Goal: Use online tool/utility: Utilize a website feature to perform a specific function

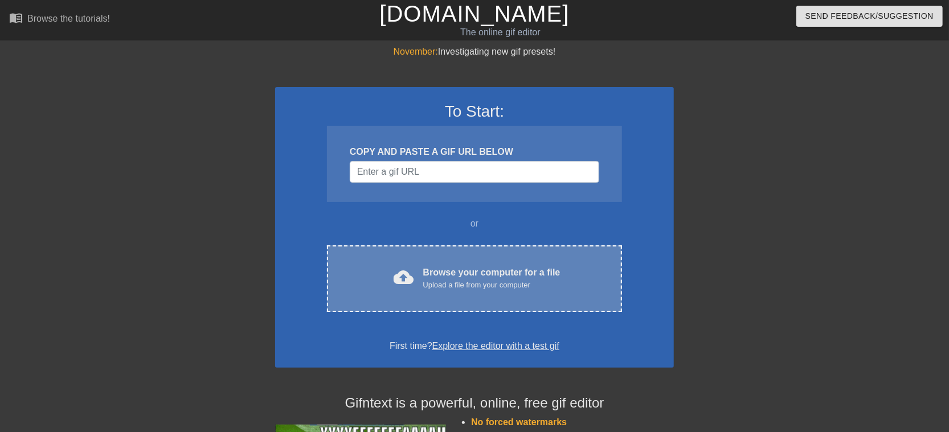
click at [480, 274] on div "Browse your computer for a file Upload a file from your computer" at bounding box center [491, 278] width 137 height 25
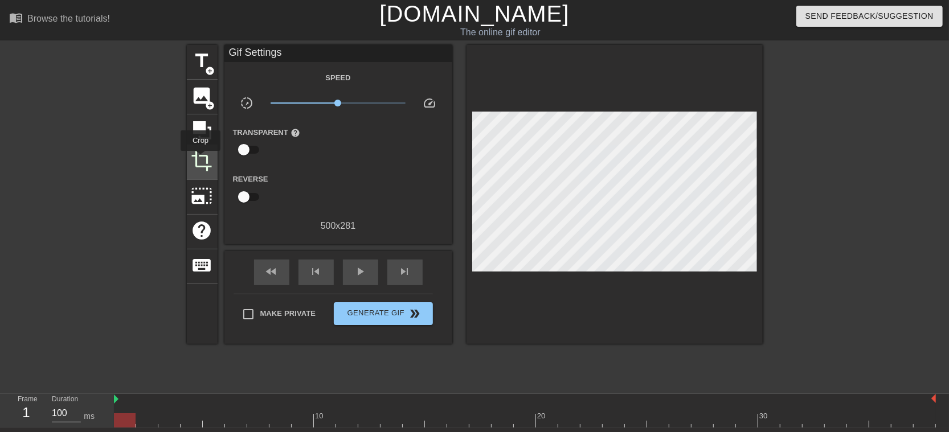
click at [200, 159] on span "crop" at bounding box center [202, 161] width 22 height 22
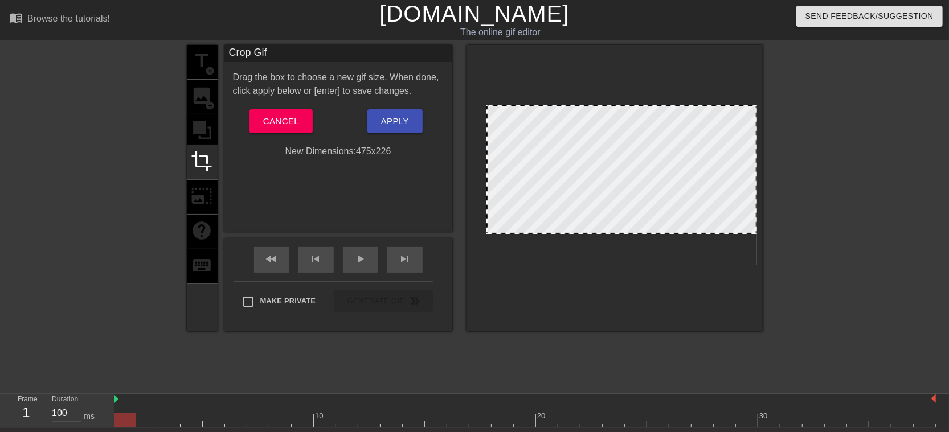
drag, startPoint x: 473, startPoint y: 265, endPoint x: 487, endPoint y: 233, distance: 34.4
click at [487, 233] on div at bounding box center [487, 232] width 11 height 11
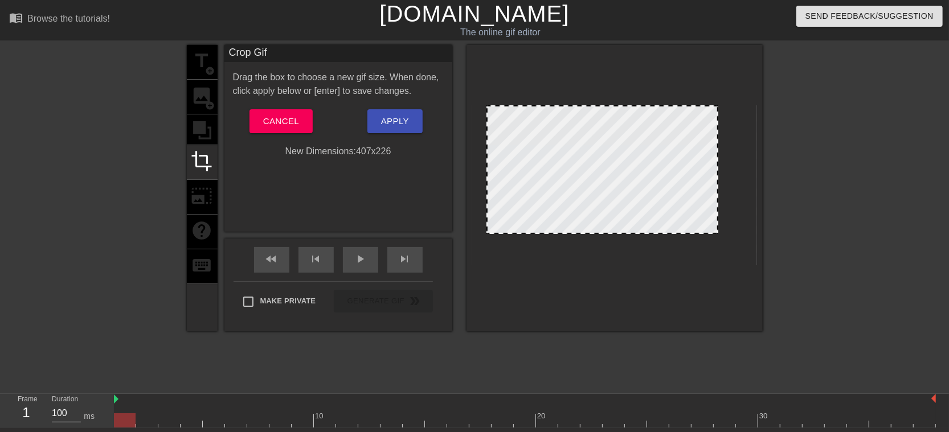
drag, startPoint x: 756, startPoint y: 224, endPoint x: 717, endPoint y: 222, distance: 38.8
click at [717, 222] on div at bounding box center [717, 169] width 6 height 126
click at [404, 123] on span "Apply" at bounding box center [395, 121] width 28 height 15
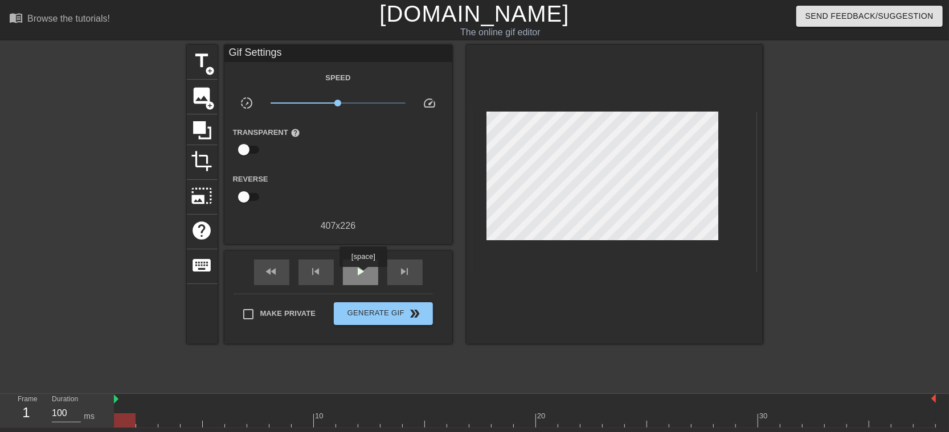
click at [363, 273] on span "play_arrow" at bounding box center [361, 272] width 14 height 14
click at [206, 63] on span "title" at bounding box center [202, 61] width 22 height 22
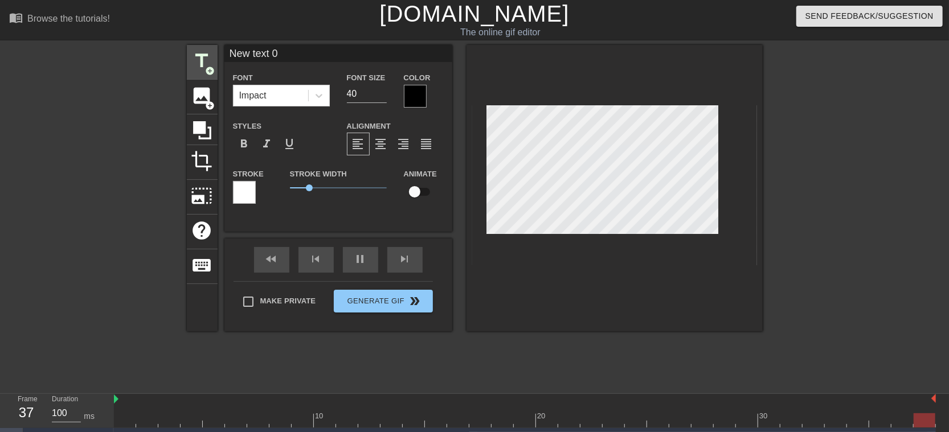
drag, startPoint x: 293, startPoint y: 54, endPoint x: 199, endPoint y: 52, distance: 94.5
click at [199, 52] on div "title add_circle image add_circle crop photo_size_select_large help keyboard Ne…" at bounding box center [475, 188] width 576 height 286
type input "a"
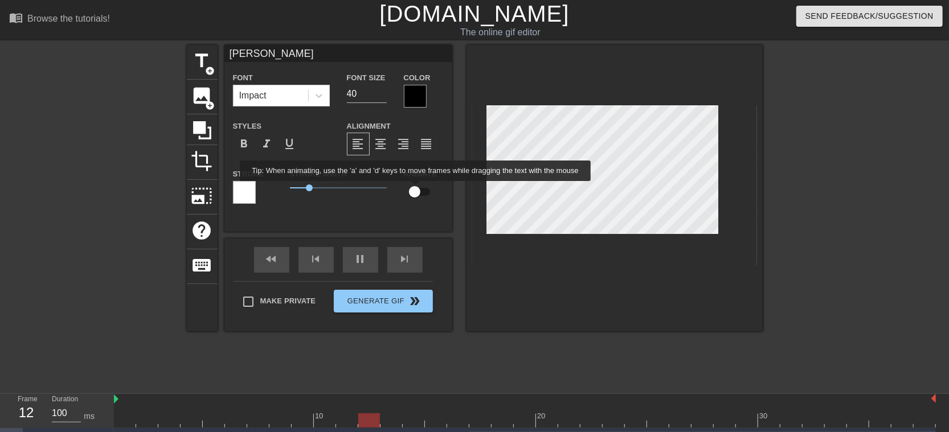
type input "[PERSON_NAME]"
click at [416, 189] on input "checkbox" at bounding box center [414, 192] width 65 height 22
checkbox input "true"
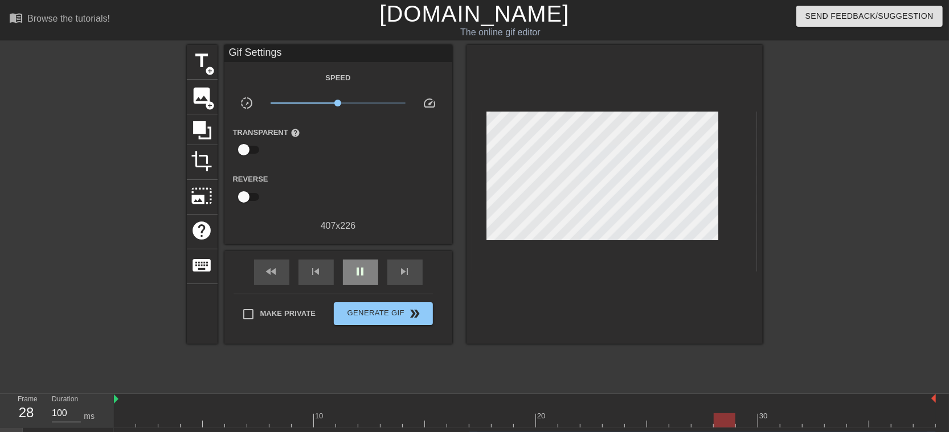
click at [356, 256] on div "fast_rewind skip_previous pause skip_next" at bounding box center [338, 272] width 186 height 43
click at [353, 270] on div "pause" at bounding box center [360, 273] width 35 height 26
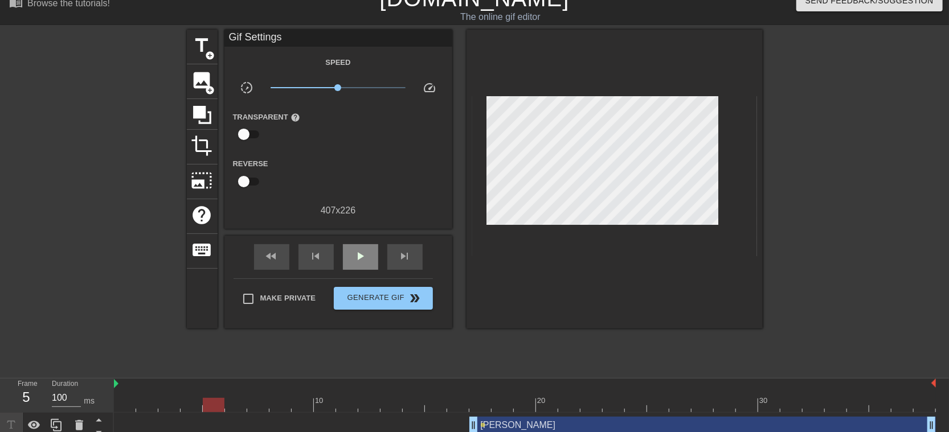
scroll to position [23, 0]
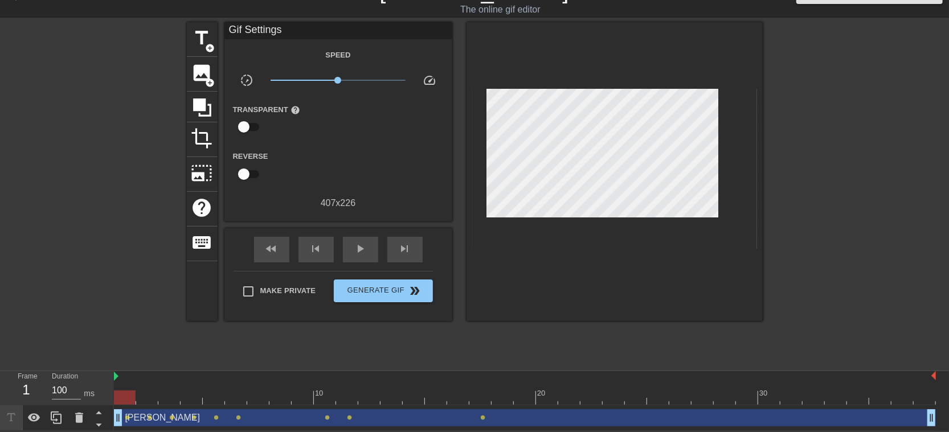
drag, startPoint x: 476, startPoint y: 416, endPoint x: 113, endPoint y: 403, distance: 363.5
click at [113, 403] on div "Frame 1 Duration 100 ms 10 20 30 [PERSON_NAME] drag_handle drag_handle lens len…" at bounding box center [474, 401] width 949 height 60
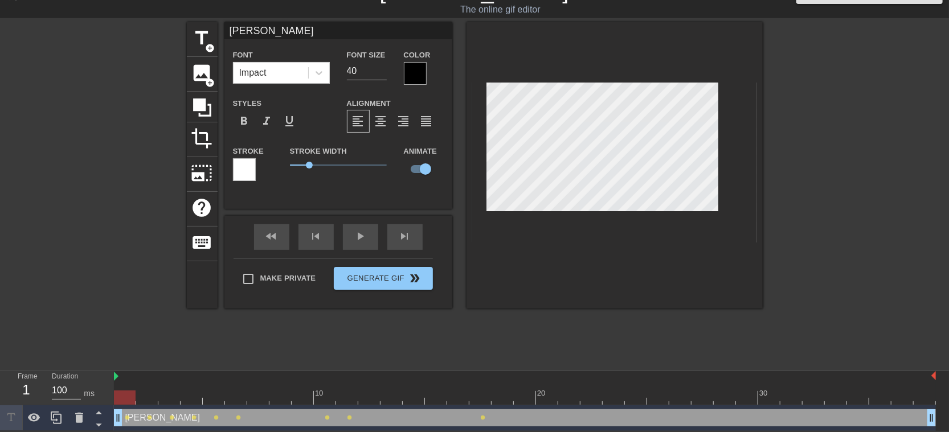
click at [123, 397] on div at bounding box center [125, 398] width 22 height 14
click at [80, 420] on icon at bounding box center [79, 418] width 8 height 10
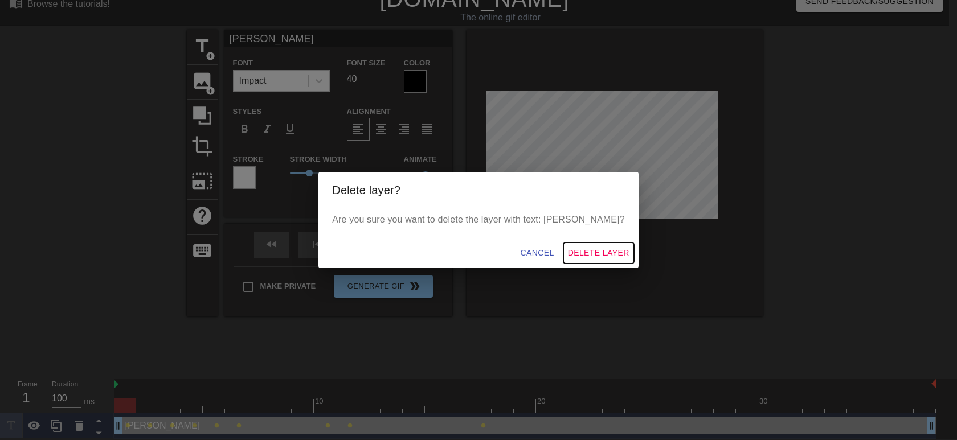
click at [575, 255] on span "Delete Layer" at bounding box center [598, 253] width 61 height 14
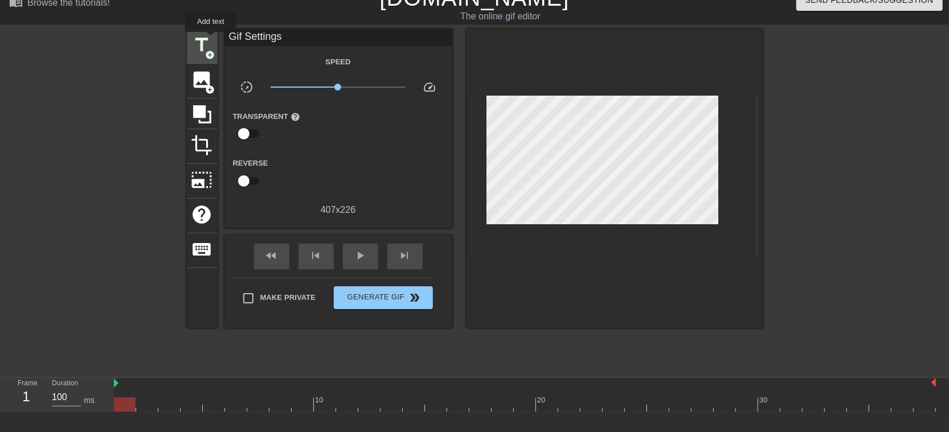
click at [211, 40] on span "title" at bounding box center [202, 45] width 22 height 22
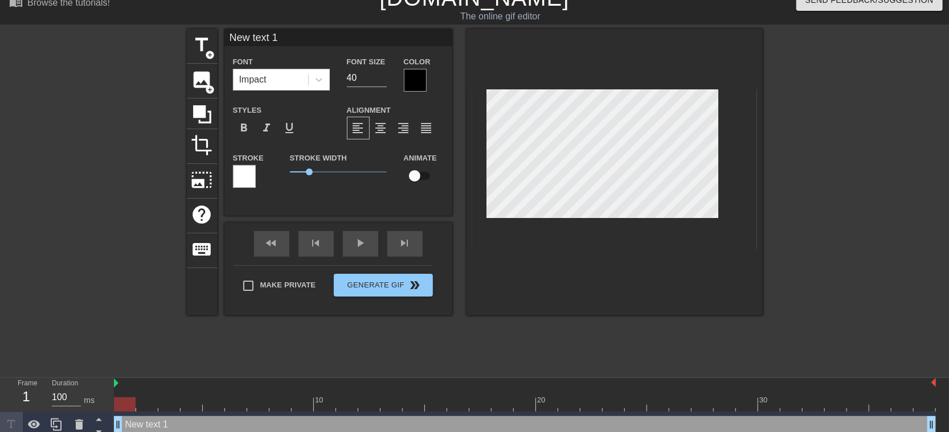
click at [290, 38] on input "New text 1" at bounding box center [338, 37] width 228 height 17
drag, startPoint x: 216, startPoint y: 40, endPoint x: 186, endPoint y: 40, distance: 30.2
click at [186, 40] on div "title add_circle image add_circle crop photo_size_select_large help keyboard Ne…" at bounding box center [474, 200] width 949 height 342
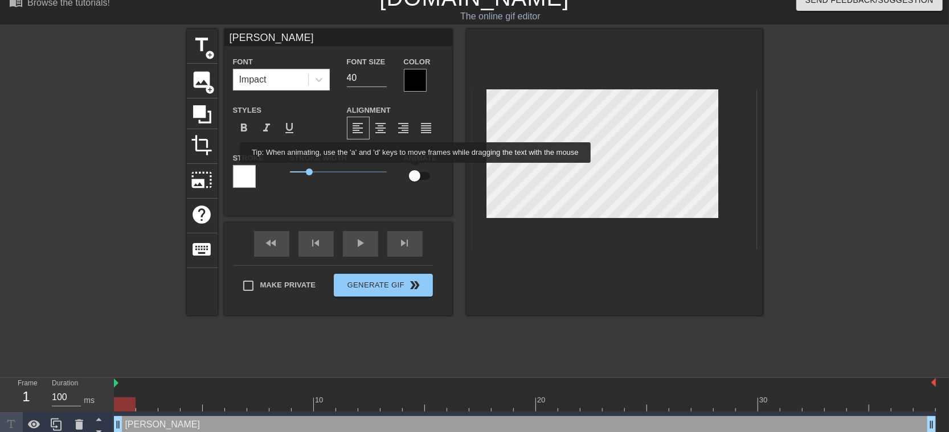
type input "[PERSON_NAME]"
click at [416, 172] on input "checkbox" at bounding box center [414, 176] width 65 height 22
checkbox input "true"
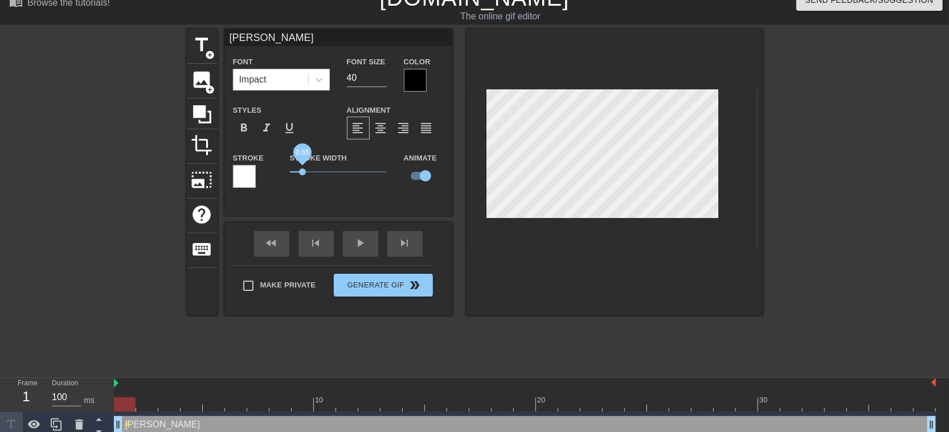
drag, startPoint x: 309, startPoint y: 171, endPoint x: 302, endPoint y: 171, distance: 6.9
click at [302, 171] on span "0.65" at bounding box center [302, 172] width 7 height 7
drag, startPoint x: 130, startPoint y: 403, endPoint x: 178, endPoint y: 400, distance: 48.0
click at [178, 400] on div at bounding box center [169, 404] width 22 height 14
drag, startPoint x: 174, startPoint y: 404, endPoint x: 232, endPoint y: 404, distance: 58.1
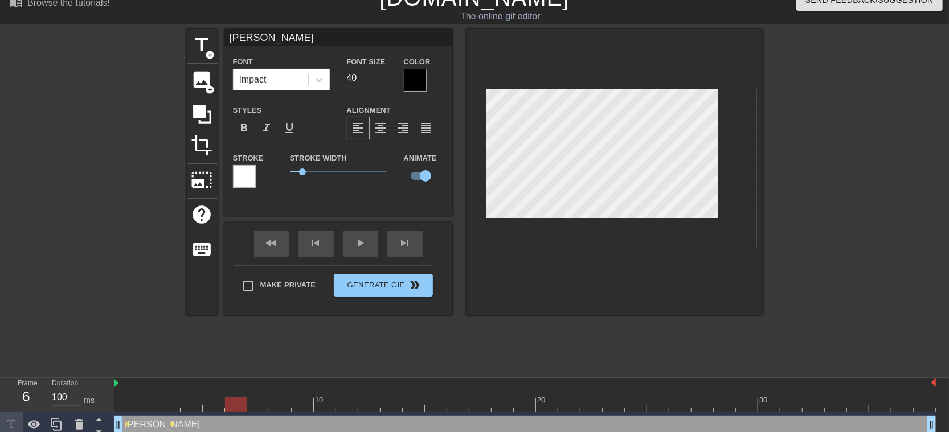
click at [232, 404] on div at bounding box center [236, 404] width 22 height 14
drag, startPoint x: 239, startPoint y: 411, endPoint x: 283, endPoint y: 409, distance: 44.4
click at [283, 409] on div at bounding box center [280, 404] width 22 height 14
drag, startPoint x: 285, startPoint y: 403, endPoint x: 329, endPoint y: 402, distance: 43.8
click at [329, 402] on div at bounding box center [325, 404] width 22 height 14
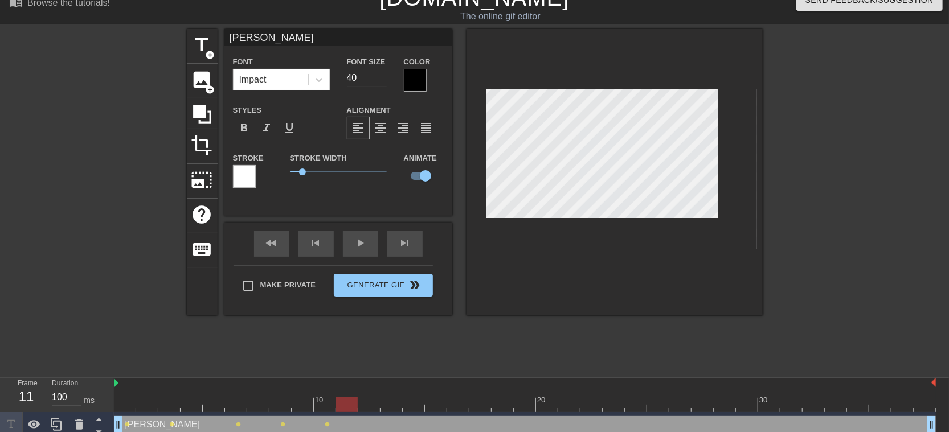
drag, startPoint x: 330, startPoint y: 402, endPoint x: 337, endPoint y: 400, distance: 7.2
click at [337, 400] on div at bounding box center [347, 404] width 22 height 14
click at [205, 48] on span "title" at bounding box center [202, 45] width 22 height 22
type input "New text 2"
checkbox input "false"
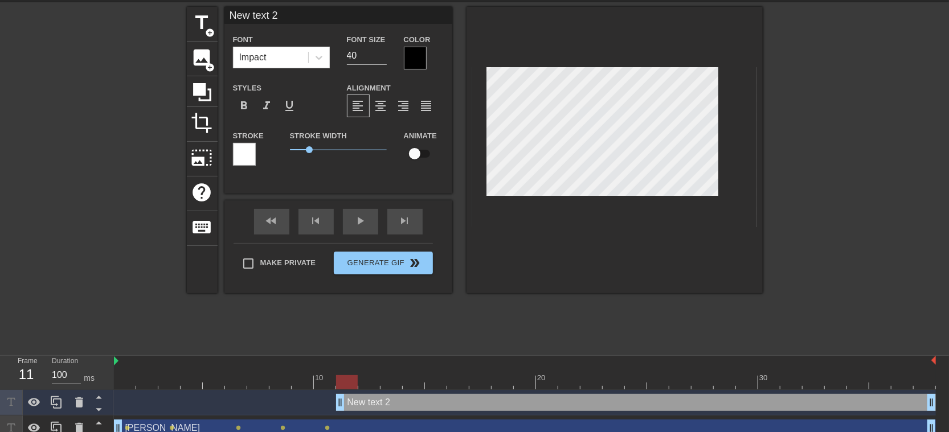
scroll to position [49, 0]
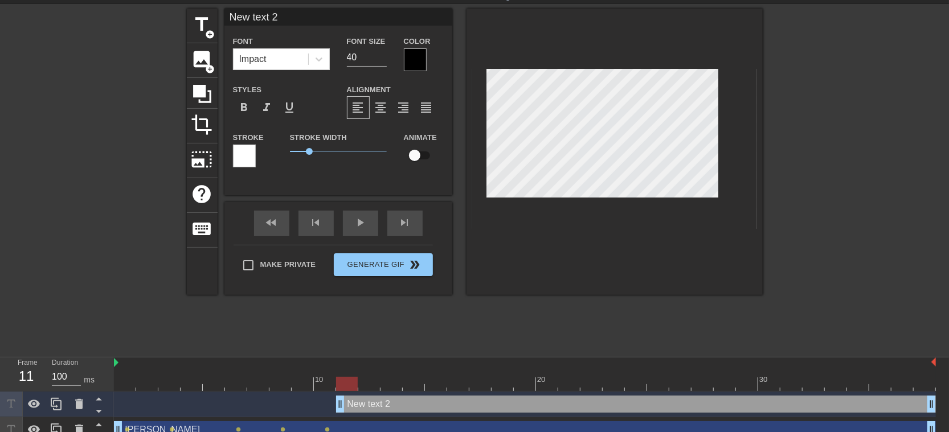
drag, startPoint x: 309, startPoint y: 8, endPoint x: 180, endPoint y: 6, distance: 128.7
click at [180, 6] on div "menu_book Browse the tutorials! [DOMAIN_NAME] The online gif editor Send Feedba…" at bounding box center [474, 203] width 949 height 479
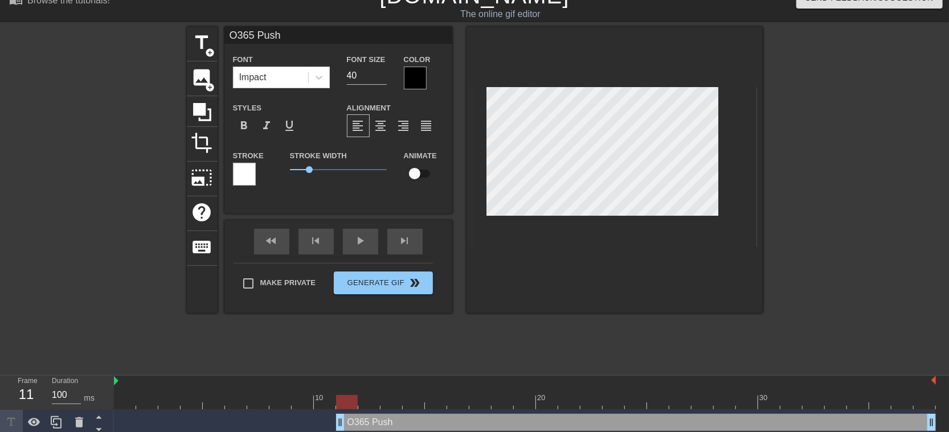
drag, startPoint x: 281, startPoint y: 31, endPoint x: 257, endPoint y: 32, distance: 24.0
click at [257, 32] on input "O365 Push" at bounding box center [338, 35] width 228 height 17
type input "O365 push problems"
click at [421, 422] on div "O365 push problems drag_handle drag_handle" at bounding box center [636, 422] width 600 height 17
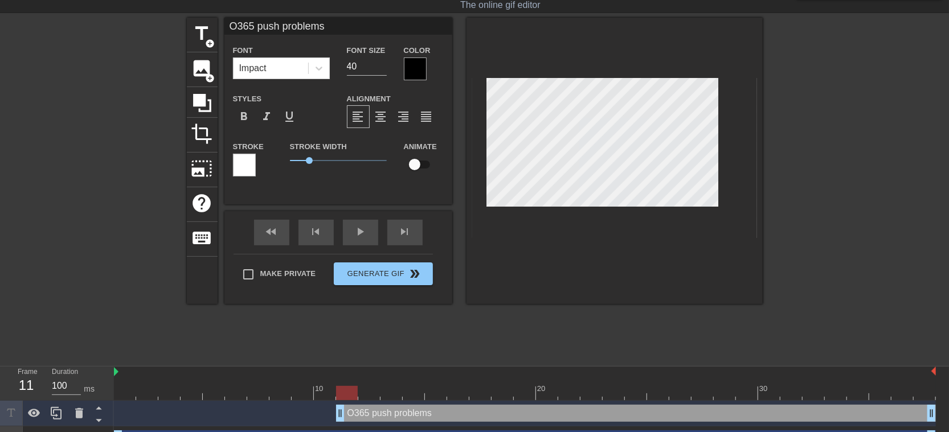
scroll to position [49, 0]
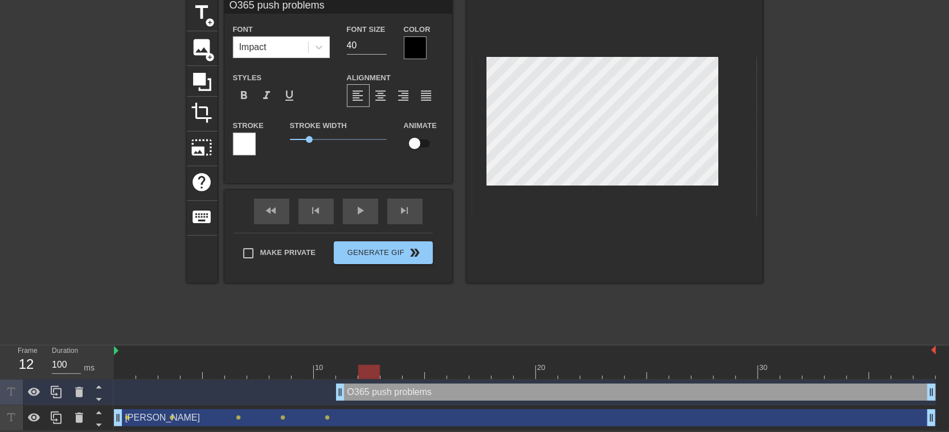
drag, startPoint x: 349, startPoint y: 367, endPoint x: 362, endPoint y: 366, distance: 13.2
click at [362, 366] on div at bounding box center [369, 372] width 22 height 14
drag, startPoint x: 370, startPoint y: 374, endPoint x: 383, endPoint y: 371, distance: 13.3
click at [383, 371] on div at bounding box center [391, 372] width 22 height 14
click at [424, 416] on div "[PERSON_NAME] drag_handle drag_handle" at bounding box center [525, 417] width 822 height 17
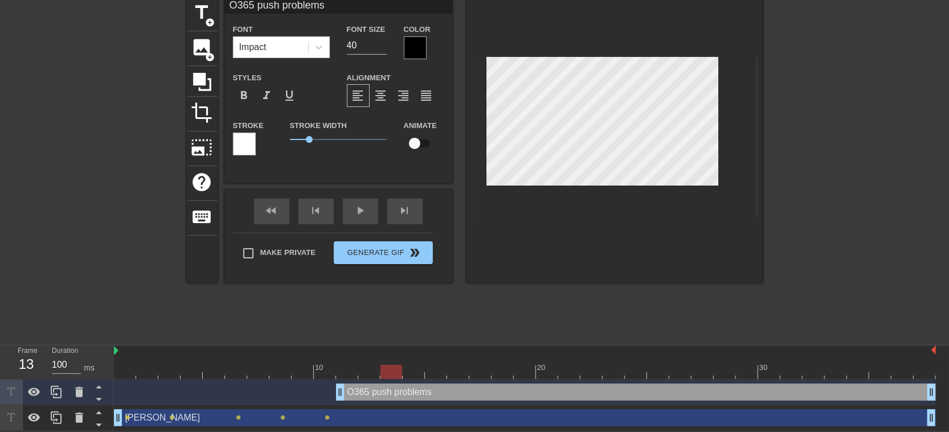
type input "[PERSON_NAME]"
checkbox input "true"
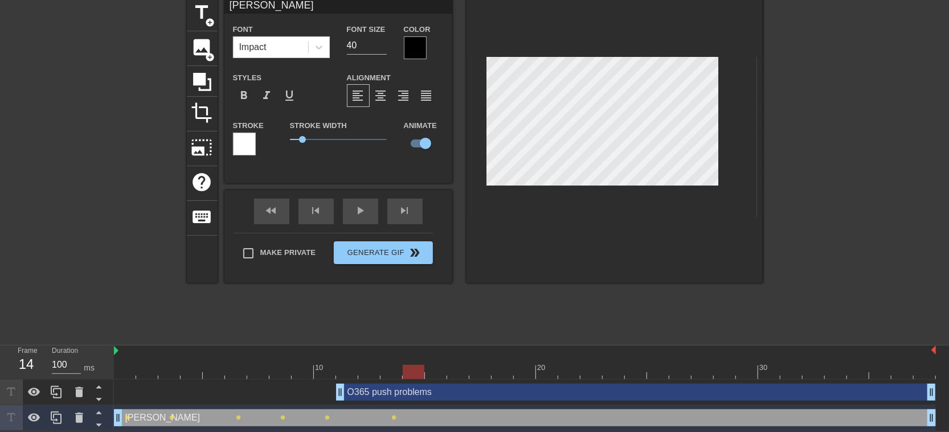
drag, startPoint x: 396, startPoint y: 368, endPoint x: 422, endPoint y: 367, distance: 25.6
click at [422, 367] on div at bounding box center [414, 372] width 22 height 14
type input "O365 push problems"
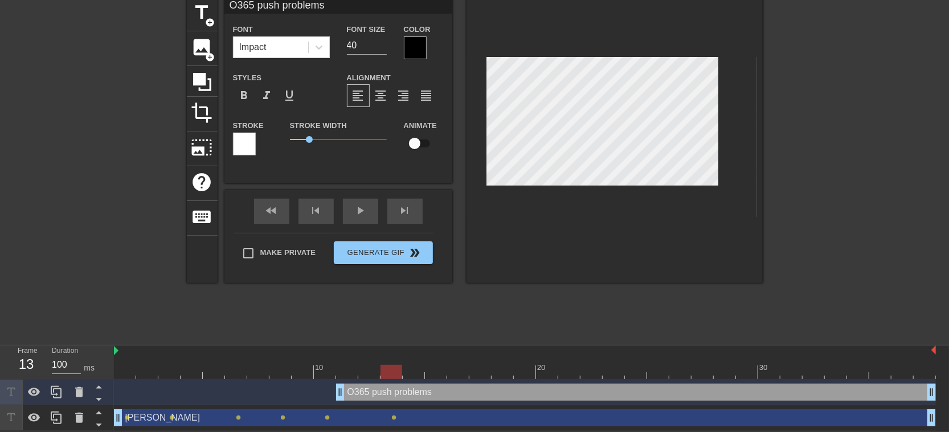
drag, startPoint x: 416, startPoint y: 367, endPoint x: 393, endPoint y: 367, distance: 23.3
click at [393, 367] on div at bounding box center [391, 372] width 22 height 14
click at [417, 143] on input "checkbox" at bounding box center [414, 144] width 65 height 22
checkbox input "true"
drag, startPoint x: 396, startPoint y: 367, endPoint x: 407, endPoint y: 367, distance: 10.8
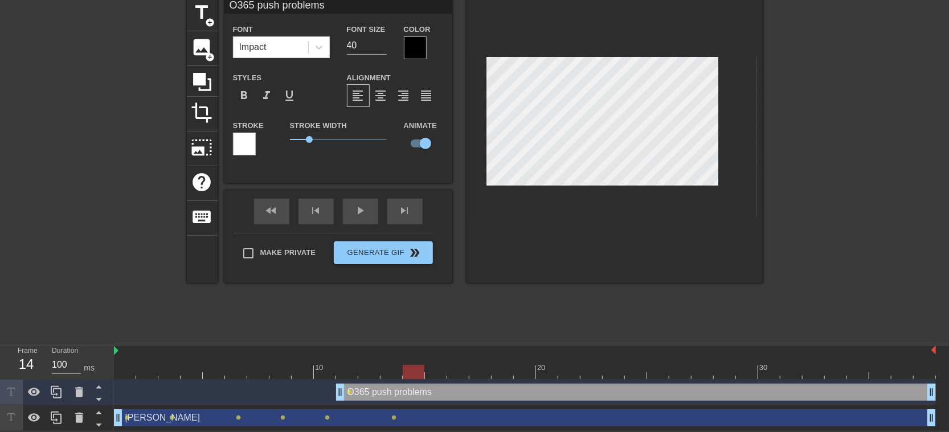
click at [407, 367] on div at bounding box center [414, 372] width 22 height 14
drag, startPoint x: 415, startPoint y: 373, endPoint x: 425, endPoint y: 371, distance: 10.4
click at [425, 371] on div at bounding box center [436, 372] width 22 height 14
click at [462, 417] on div "[PERSON_NAME] drag_handle drag_handle" at bounding box center [525, 417] width 822 height 17
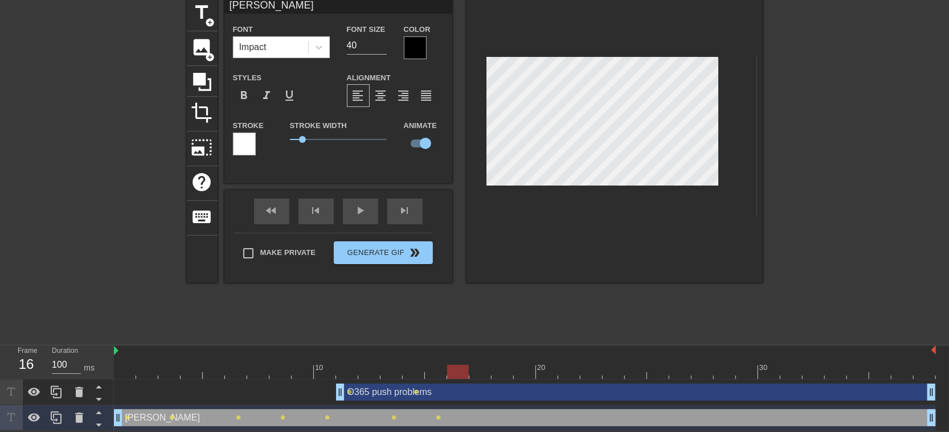
drag, startPoint x: 441, startPoint y: 370, endPoint x: 450, endPoint y: 369, distance: 8.6
click at [450, 369] on div at bounding box center [458, 372] width 22 height 14
drag, startPoint x: 461, startPoint y: 368, endPoint x: 472, endPoint y: 368, distance: 10.8
click at [472, 368] on div at bounding box center [480, 372] width 22 height 14
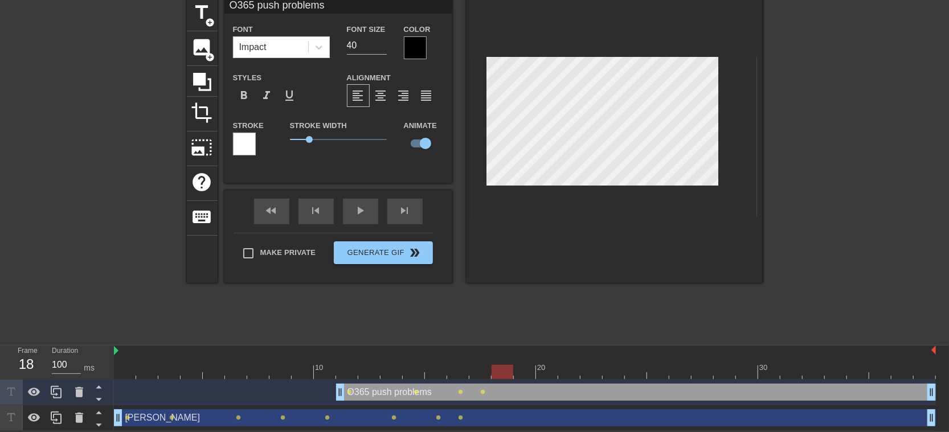
drag, startPoint x: 475, startPoint y: 368, endPoint x: 495, endPoint y: 368, distance: 19.4
click at [495, 368] on div at bounding box center [502, 372] width 22 height 14
drag, startPoint x: 503, startPoint y: 370, endPoint x: 519, endPoint y: 370, distance: 15.4
click at [519, 370] on div at bounding box center [525, 372] width 22 height 14
drag, startPoint x: 530, startPoint y: 370, endPoint x: 542, endPoint y: 370, distance: 12.0
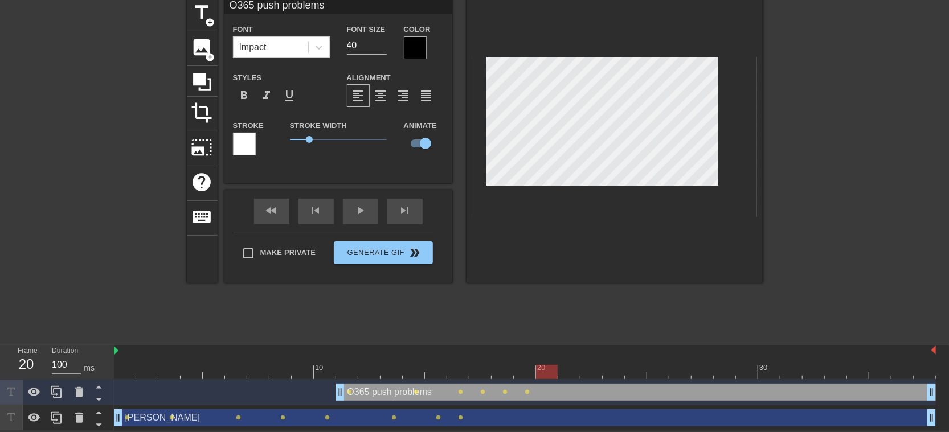
click at [542, 370] on div at bounding box center [547, 372] width 22 height 14
drag, startPoint x: 548, startPoint y: 370, endPoint x: 564, endPoint y: 370, distance: 16.0
click at [564, 370] on div at bounding box center [569, 372] width 22 height 14
drag, startPoint x: 572, startPoint y: 369, endPoint x: 585, endPoint y: 369, distance: 13.1
click at [585, 369] on div at bounding box center [591, 372] width 22 height 14
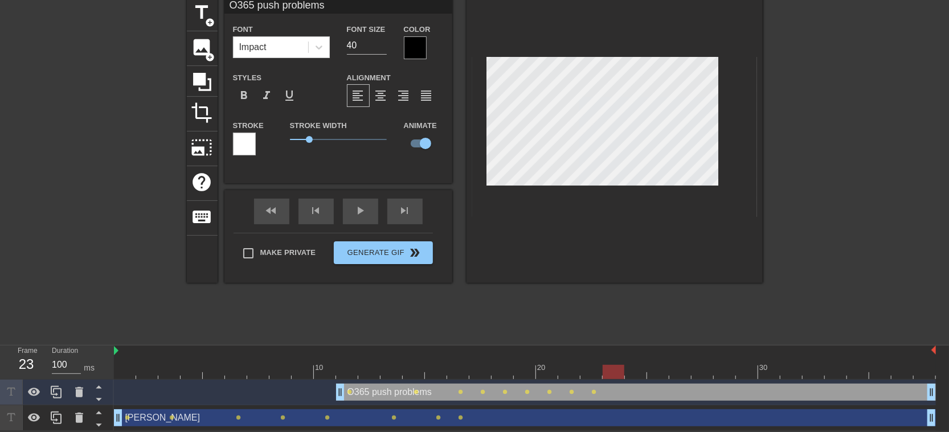
drag, startPoint x: 591, startPoint y: 367, endPoint x: 622, endPoint y: 368, distance: 31.3
click at [622, 368] on div at bounding box center [613, 372] width 22 height 14
drag, startPoint x: 618, startPoint y: 370, endPoint x: 646, endPoint y: 372, distance: 28.0
click at [646, 372] on div at bounding box center [636, 372] width 22 height 14
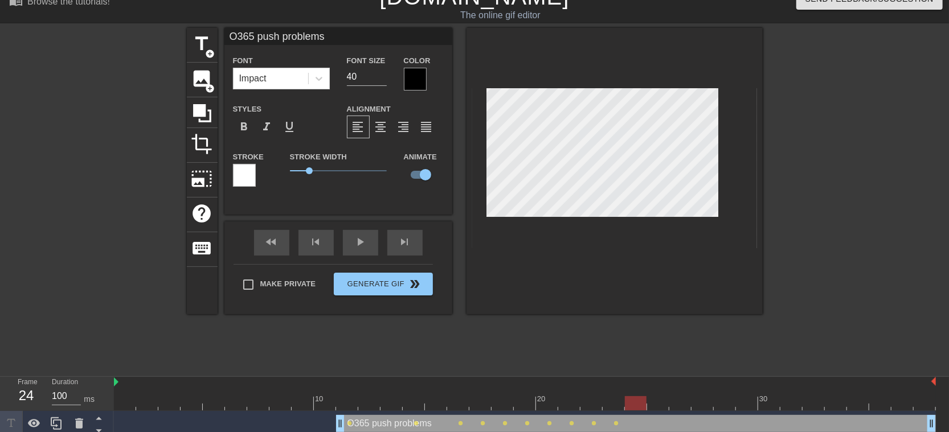
scroll to position [0, 0]
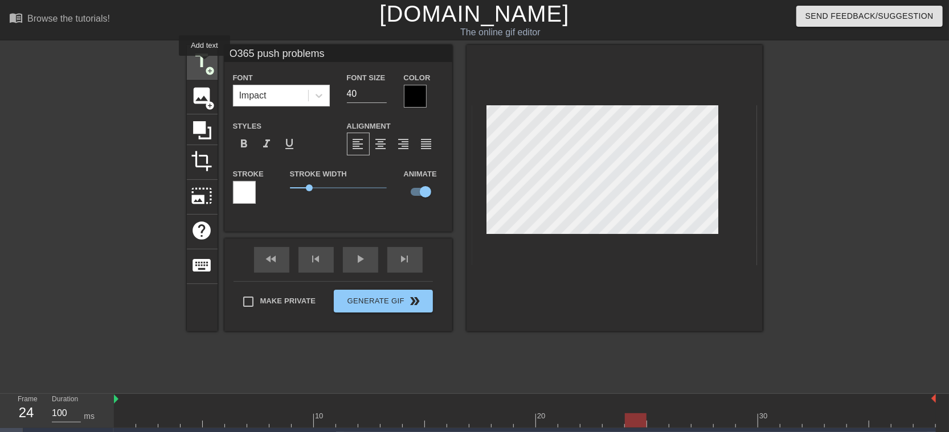
click at [204, 64] on span "title" at bounding box center [202, 61] width 22 height 22
type input "New text 3"
checkbox input "false"
drag, startPoint x: 298, startPoint y: 49, endPoint x: 210, endPoint y: 47, distance: 87.7
click at [210, 47] on div "title add_circle image add_circle crop photo_size_select_large help keyboard Ne…" at bounding box center [475, 188] width 576 height 286
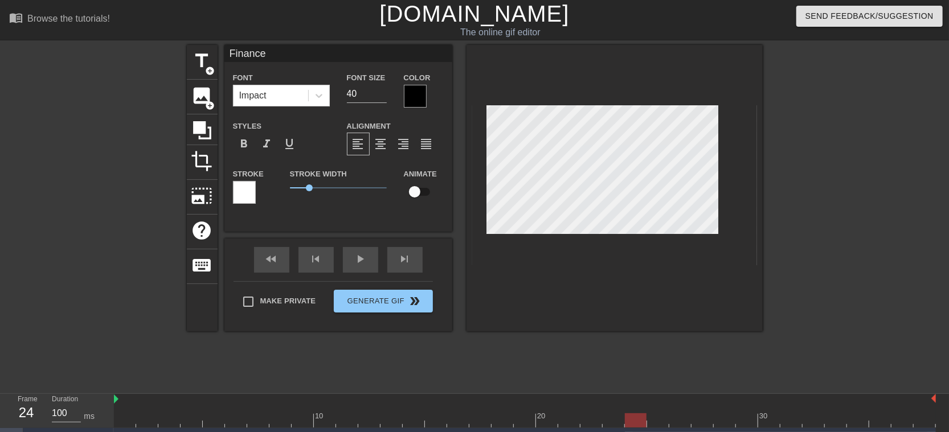
type input "Finance"
click at [214, 61] on div "title add_circle" at bounding box center [202, 62] width 31 height 35
drag, startPoint x: 306, startPoint y: 52, endPoint x: 212, endPoint y: 50, distance: 93.4
click at [212, 50] on div "title add_circle image add_circle crop photo_size_select_large help keyboard Ne…" at bounding box center [475, 188] width 576 height 286
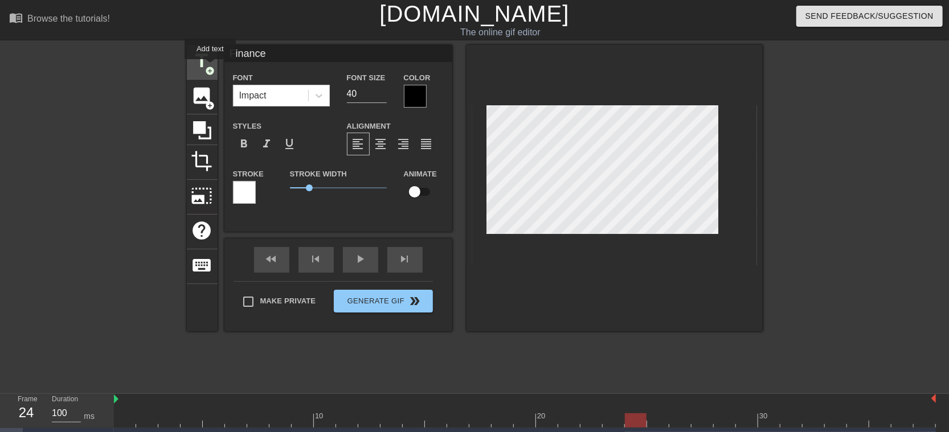
click at [207, 64] on span "title" at bounding box center [202, 61] width 22 height 22
drag, startPoint x: 294, startPoint y: 56, endPoint x: 199, endPoint y: 55, distance: 95.1
click at [199, 55] on div "title add_circle image add_circle crop photo_size_select_large help keyboard Ne…" at bounding box center [475, 188] width 576 height 286
click at [231, 52] on input "finance" at bounding box center [338, 53] width 228 height 17
type input "Finance"
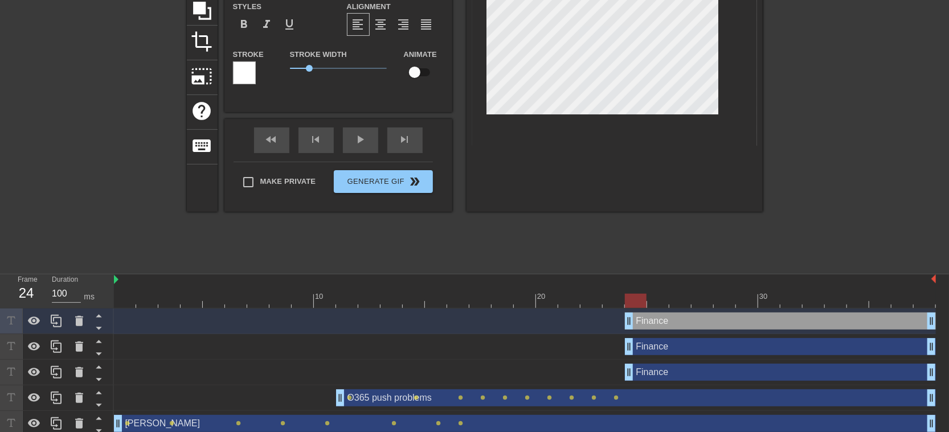
scroll to position [126, 0]
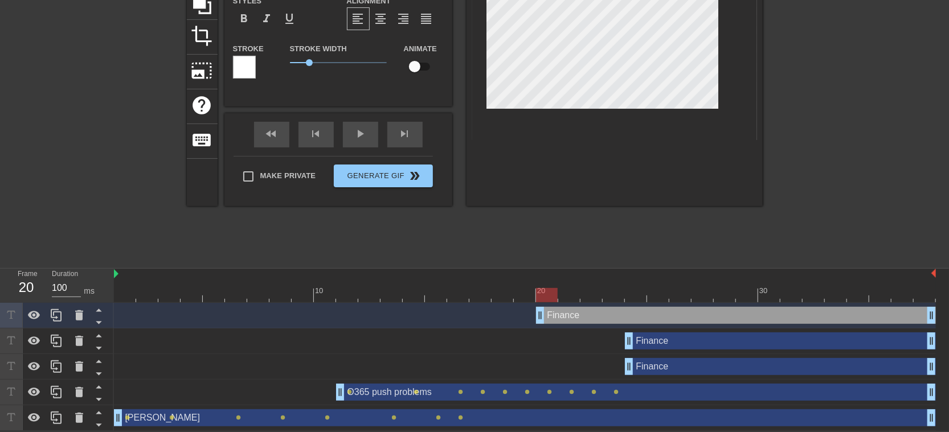
drag, startPoint x: 629, startPoint y: 313, endPoint x: 541, endPoint y: 302, distance: 87.8
click at [541, 303] on div "Finance drag_handle drag_handle" at bounding box center [525, 316] width 822 height 26
drag, startPoint x: 624, startPoint y: 340, endPoint x: 500, endPoint y: 326, distance: 124.9
click at [500, 326] on div "Finance drag_handle drag_handle Finance drag_handle drag_handle Finance drag_ha…" at bounding box center [531, 367] width 835 height 128
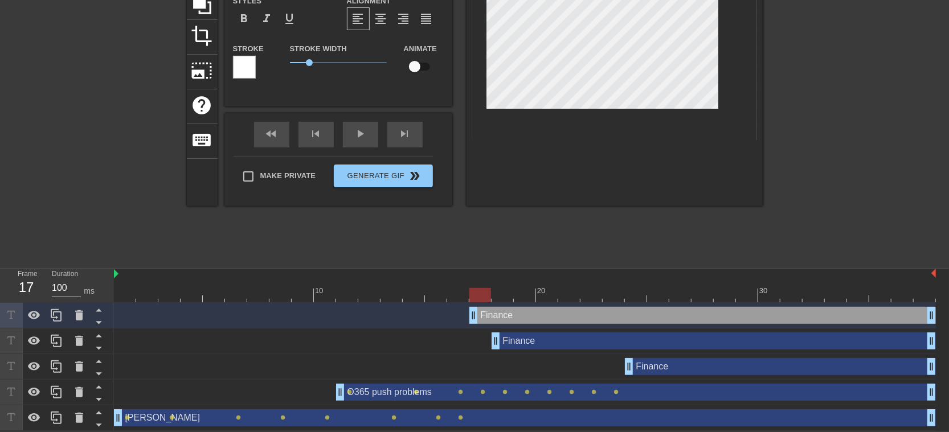
drag, startPoint x: 540, startPoint y: 314, endPoint x: 473, endPoint y: 311, distance: 67.8
drag, startPoint x: 498, startPoint y: 338, endPoint x: 464, endPoint y: 335, distance: 33.7
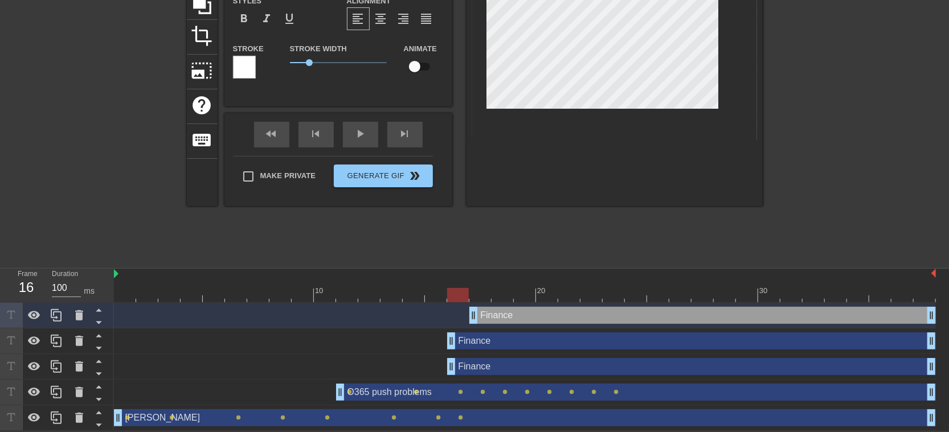
drag, startPoint x: 623, startPoint y: 363, endPoint x: 448, endPoint y: 358, distance: 175.5
drag, startPoint x: 473, startPoint y: 318, endPoint x: 455, endPoint y: 314, distance: 18.1
drag, startPoint x: 461, startPoint y: 296, endPoint x: 593, endPoint y: 303, distance: 131.7
click at [593, 303] on div "10 20 30 Finance drag_handle drag_handle Finance drag_handle drag_handle Financ…" at bounding box center [531, 350] width 835 height 162
click at [421, 66] on input "checkbox" at bounding box center [414, 67] width 65 height 22
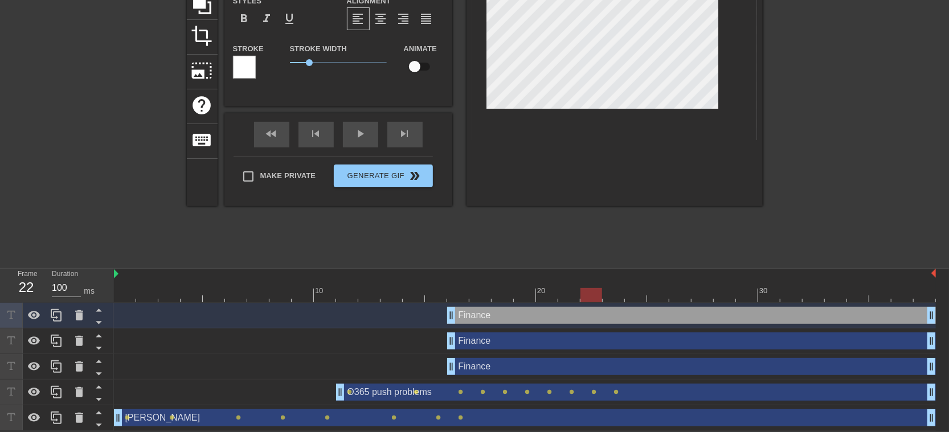
checkbox input "true"
drag, startPoint x: 592, startPoint y: 292, endPoint x: 629, endPoint y: 293, distance: 37.0
click at [629, 293] on div at bounding box center [636, 295] width 22 height 14
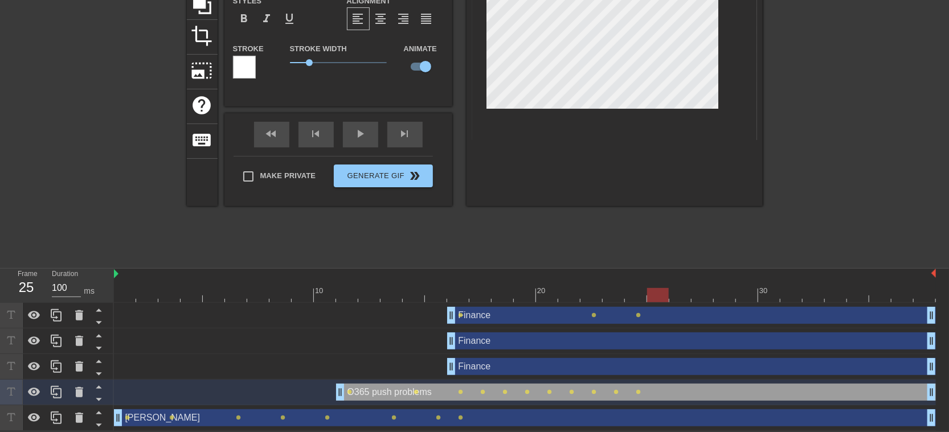
drag, startPoint x: 635, startPoint y: 293, endPoint x: 653, endPoint y: 293, distance: 17.7
click at [653, 293] on div at bounding box center [658, 295] width 22 height 14
type input "Finance"
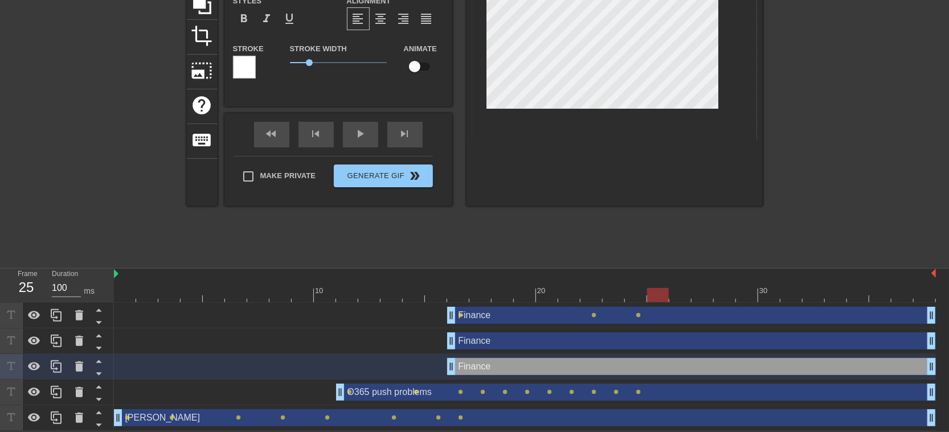
click at [416, 62] on input "checkbox" at bounding box center [414, 67] width 65 height 22
click at [528, 339] on div "Finance drag_handle drag_handle" at bounding box center [691, 341] width 489 height 17
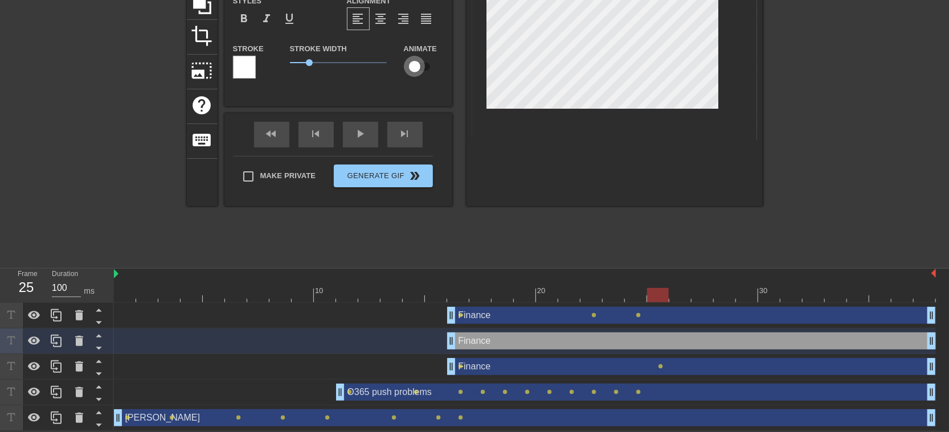
click at [421, 68] on input "checkbox" at bounding box center [414, 67] width 65 height 22
checkbox input "true"
drag, startPoint x: 658, startPoint y: 296, endPoint x: 689, endPoint y: 295, distance: 31.3
click at [689, 295] on div at bounding box center [680, 295] width 22 height 14
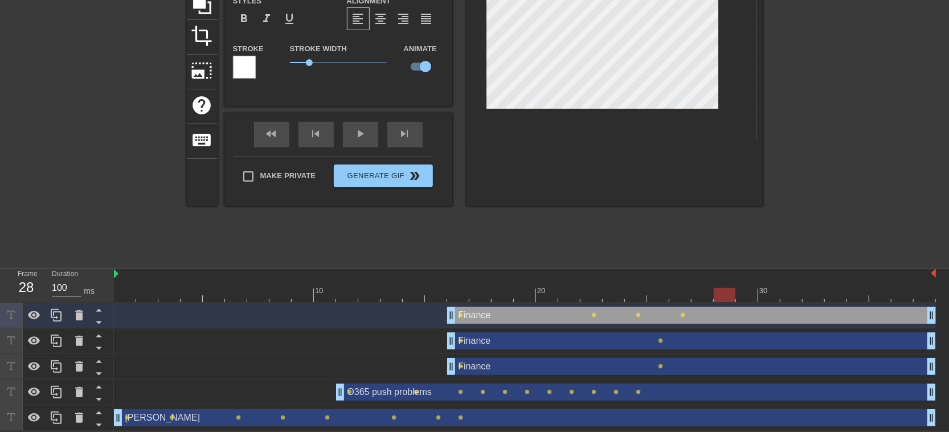
drag, startPoint x: 679, startPoint y: 290, endPoint x: 716, endPoint y: 292, distance: 37.0
click at [716, 292] on div at bounding box center [724, 295] width 22 height 14
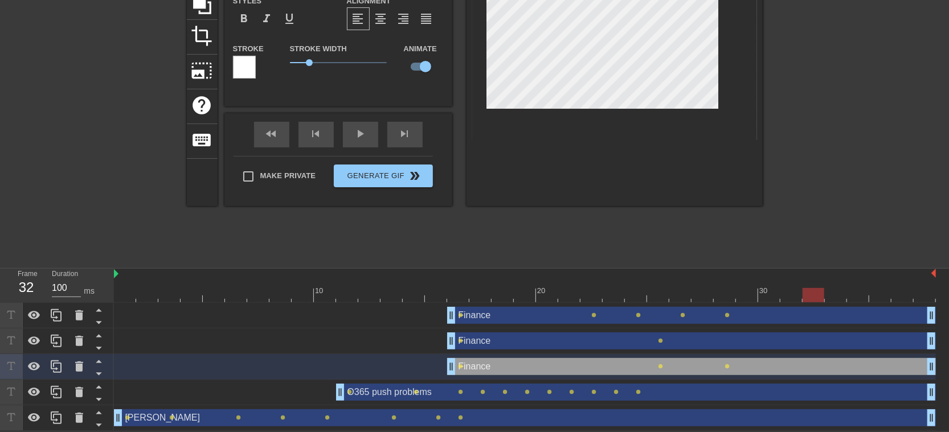
drag, startPoint x: 721, startPoint y: 294, endPoint x: 811, endPoint y: 300, distance: 89.6
click at [811, 300] on div at bounding box center [813, 295] width 22 height 14
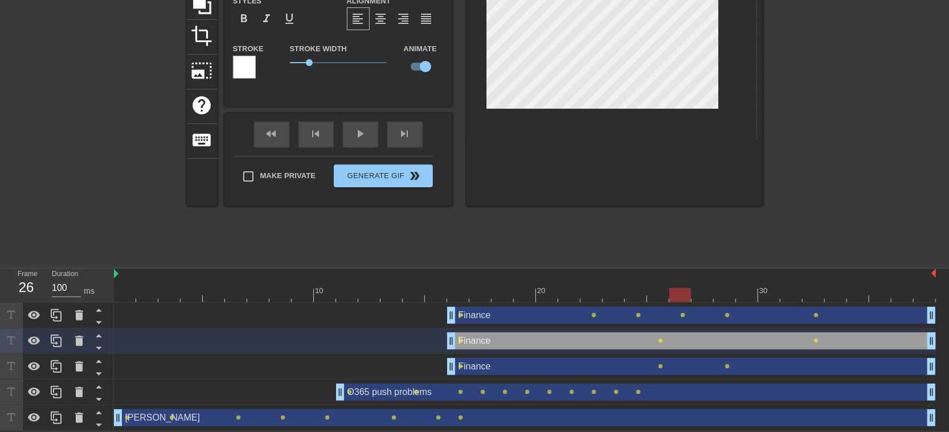
drag, startPoint x: 809, startPoint y: 294, endPoint x: 676, endPoint y: 298, distance: 132.7
click at [676, 298] on div at bounding box center [680, 295] width 22 height 14
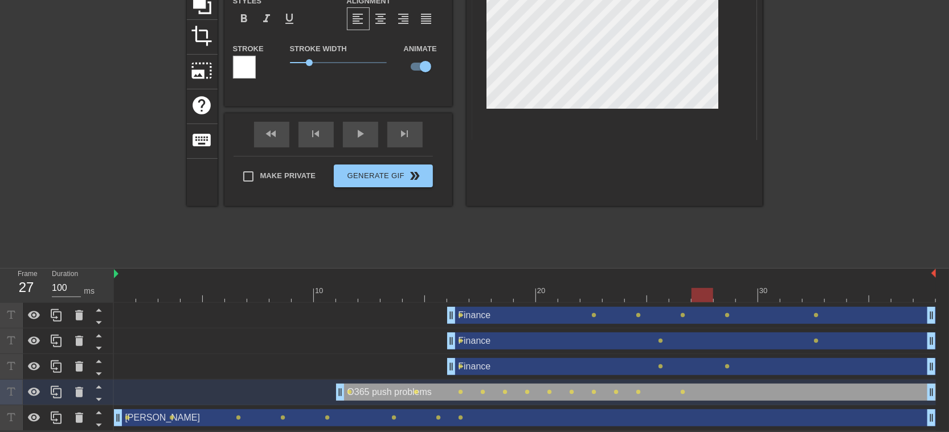
drag, startPoint x: 689, startPoint y: 296, endPoint x: 707, endPoint y: 296, distance: 17.7
click at [707, 296] on div at bounding box center [702, 295] width 22 height 14
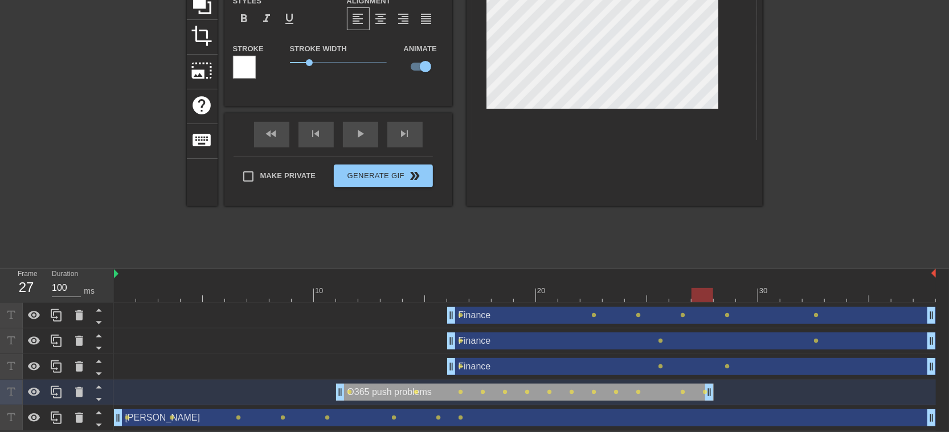
drag, startPoint x: 930, startPoint y: 389, endPoint x: 713, endPoint y: 390, distance: 217.5
drag, startPoint x: 703, startPoint y: 297, endPoint x: 870, endPoint y: 317, distance: 168.6
click at [870, 317] on div "10 20 30 Finance drag_handle drag_handle lens lens lens lens lens lens Finance …" at bounding box center [531, 350] width 835 height 162
drag, startPoint x: 877, startPoint y: 292, endPoint x: 840, endPoint y: 290, distance: 37.6
click at [840, 290] on div at bounding box center [835, 295] width 22 height 14
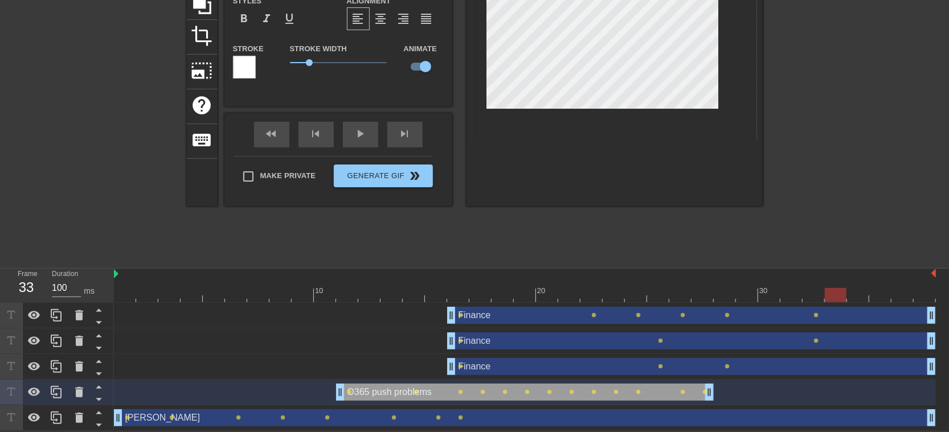
type input "Finance"
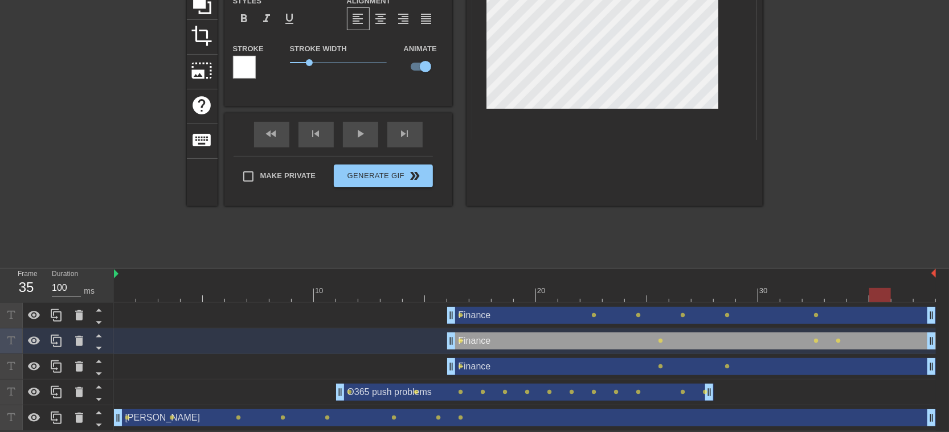
drag, startPoint x: 837, startPoint y: 295, endPoint x: 881, endPoint y: 298, distance: 44.0
click at [881, 298] on div at bounding box center [880, 295] width 22 height 14
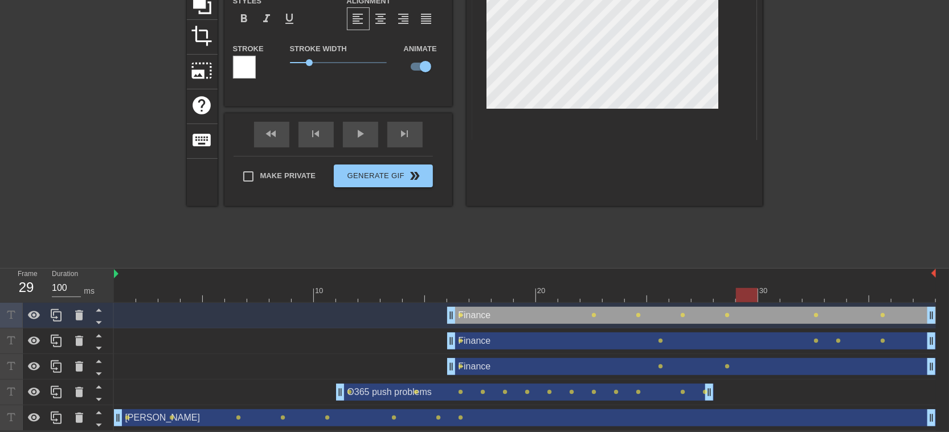
drag, startPoint x: 883, startPoint y: 294, endPoint x: 738, endPoint y: 285, distance: 144.9
click at [738, 285] on div "10 20 30" at bounding box center [525, 286] width 822 height 34
click at [359, 138] on span "play_arrow" at bounding box center [361, 134] width 14 height 14
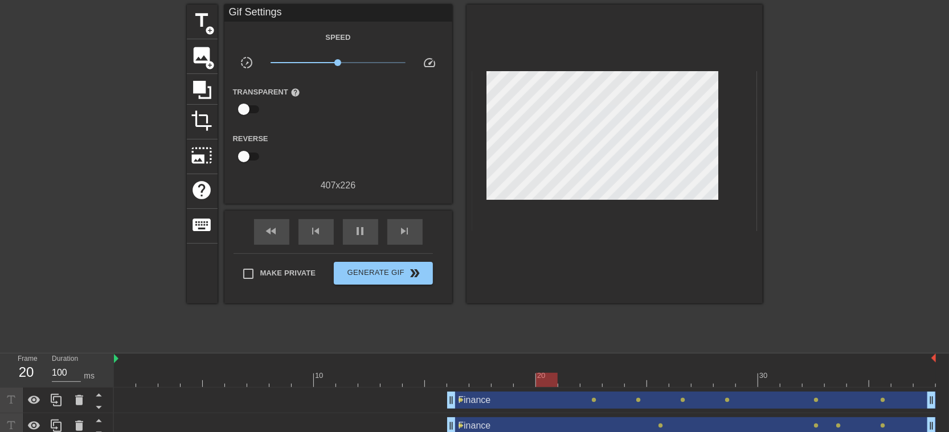
scroll to position [23, 0]
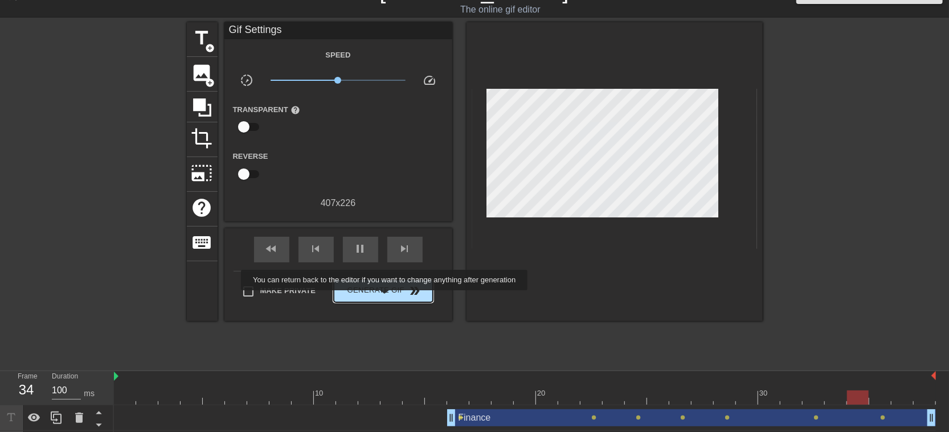
click at [386, 297] on button "Generate Gif double_arrow" at bounding box center [383, 291] width 99 height 23
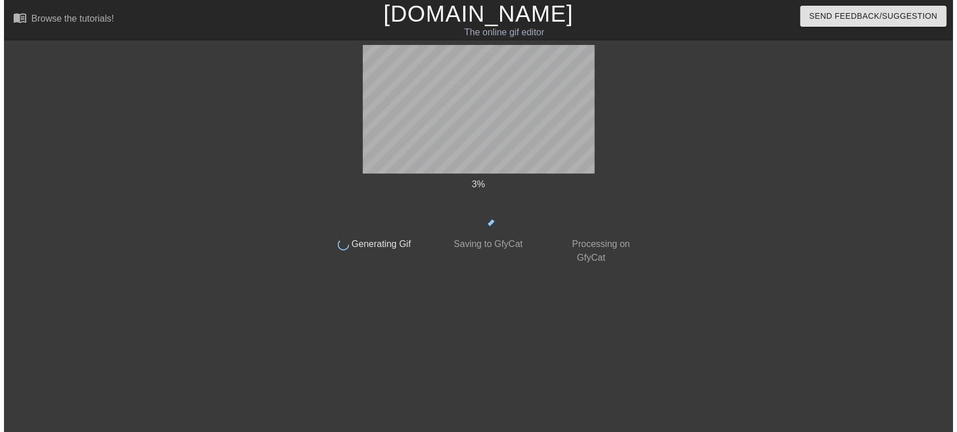
scroll to position [0, 0]
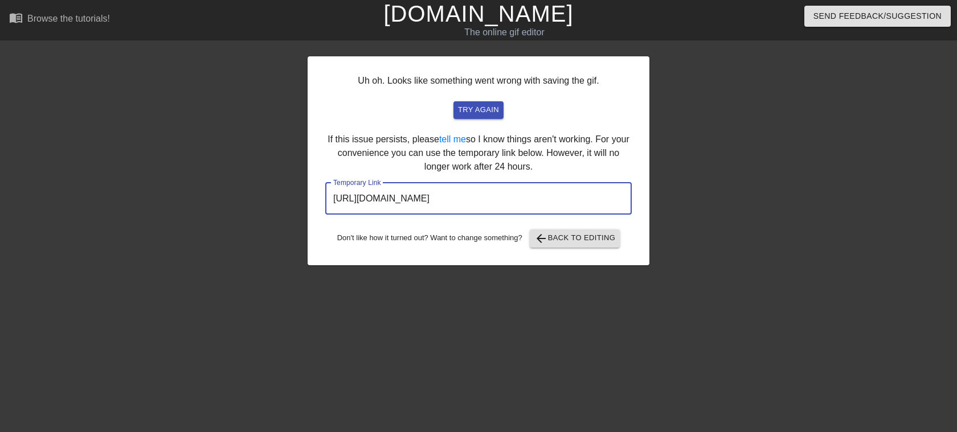
drag, startPoint x: 577, startPoint y: 194, endPoint x: 260, endPoint y: 222, distance: 318.4
click at [260, 209] on div "Uh oh. Looks like something went wrong with saving the gif. try again If this i…" at bounding box center [478, 216] width 957 height 342
